Goal: Task Accomplishment & Management: Complete application form

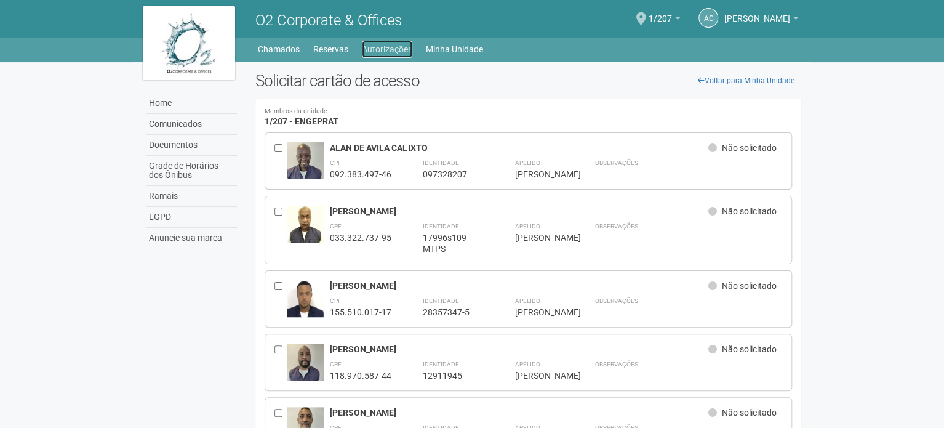
click at [399, 49] on link "Autorizações" at bounding box center [387, 49] width 50 height 17
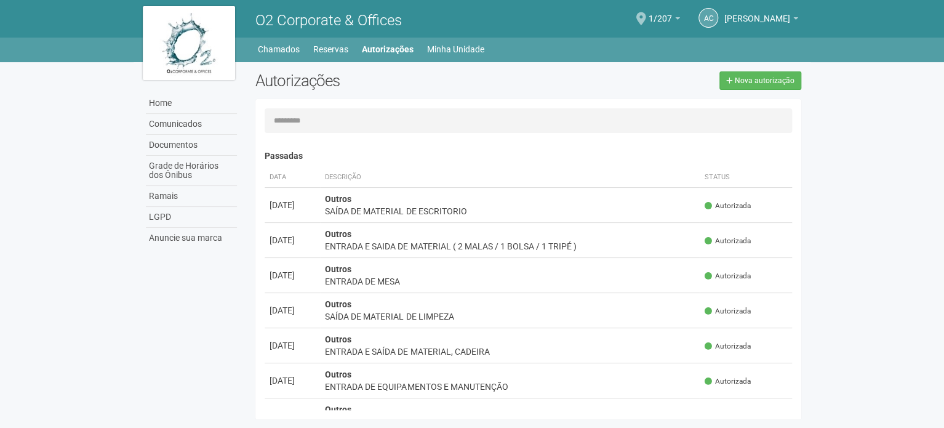
click at [646, 17] on span at bounding box center [641, 18] width 10 height 13
